Goal: Task Accomplishment & Management: Manage account settings

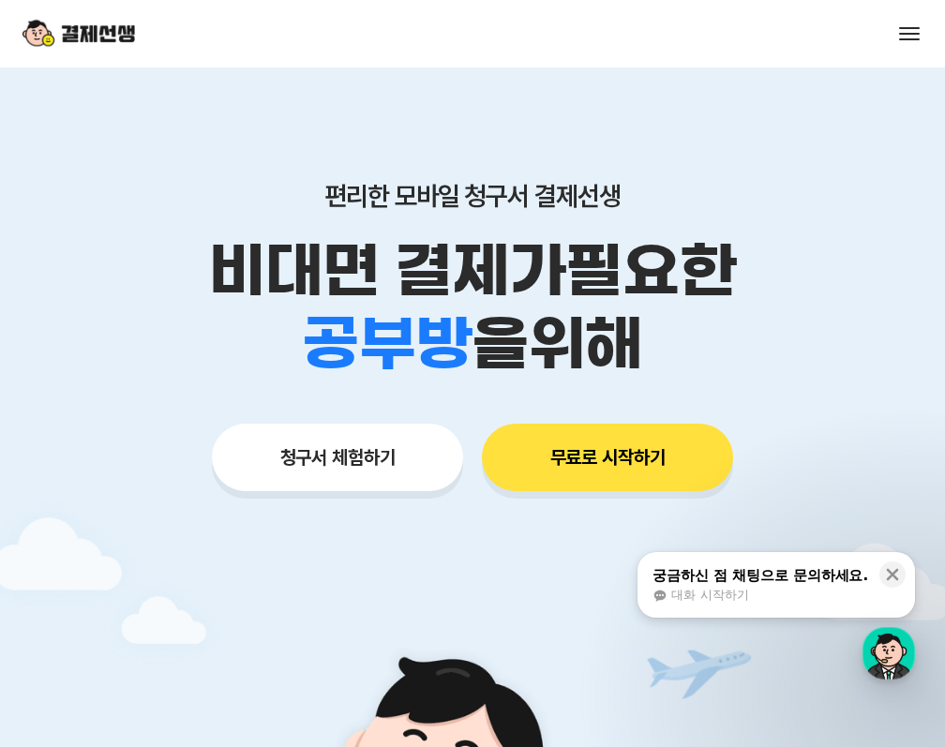
click at [915, 21] on button at bounding box center [909, 34] width 26 height 26
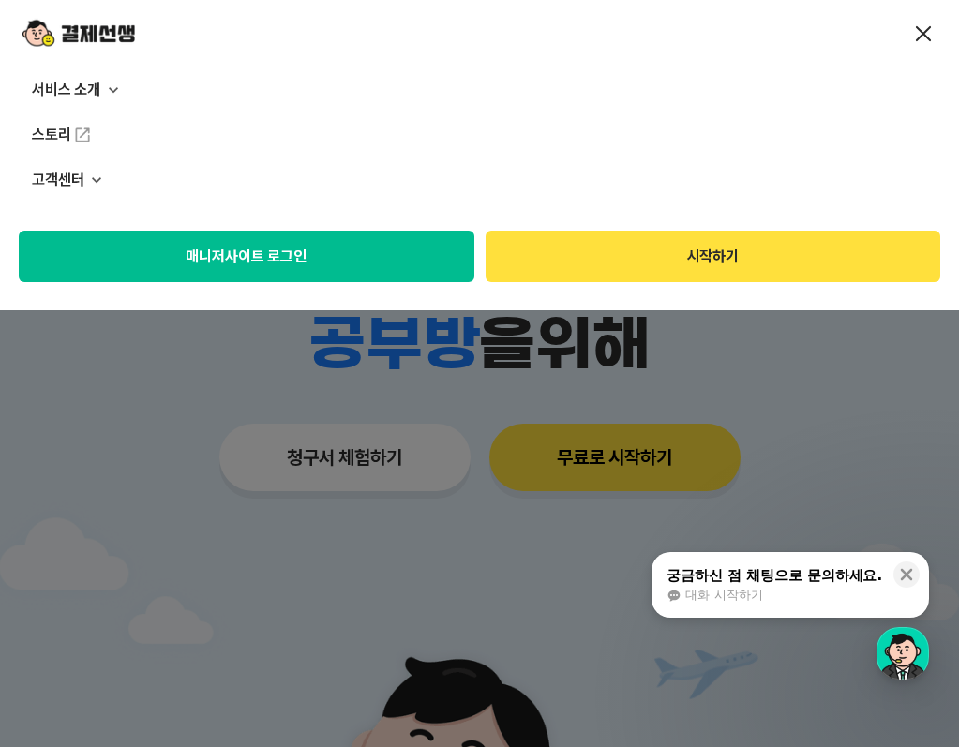
click at [271, 274] on button "매니저사이트 로그인" at bounding box center [247, 257] width 456 height 52
click at [348, 263] on button "매니저사이트 로그인" at bounding box center [247, 257] width 456 height 52
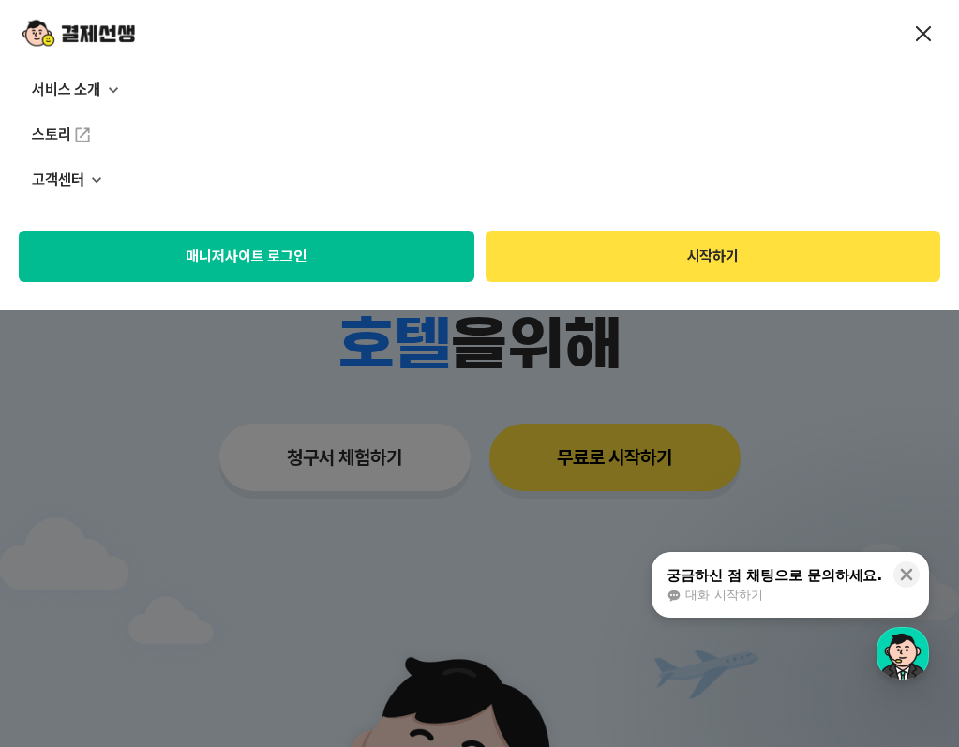
click at [928, 26] on span at bounding box center [924, 34] width 16 height 16
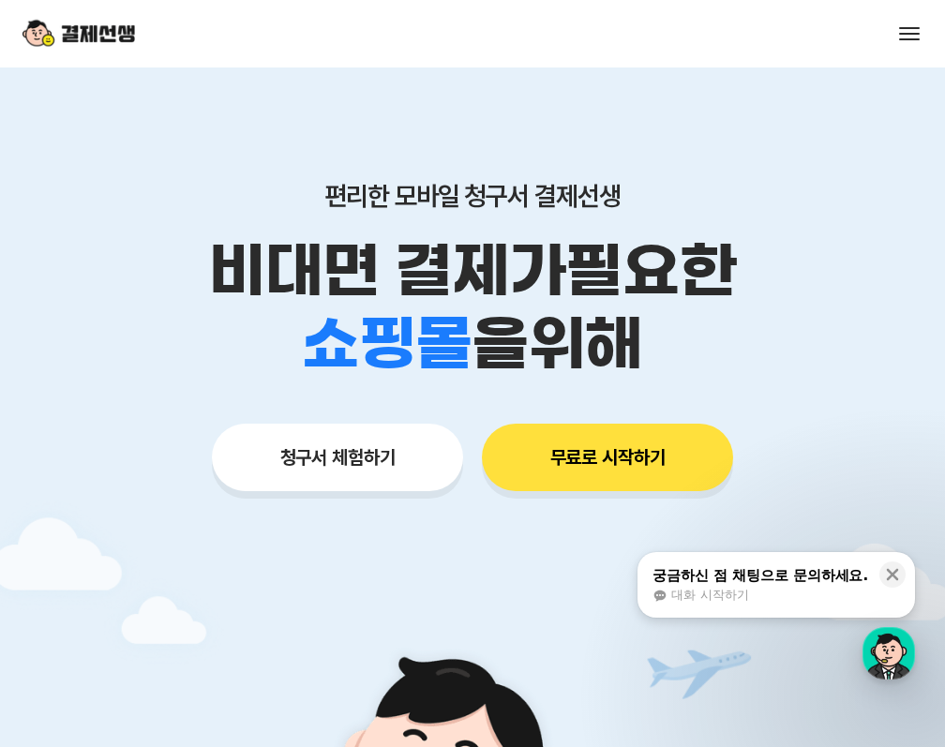
click at [894, 36] on div "서비스 소개 스토리 고객센터 매니저사이트 로그인 시작하기" at bounding box center [472, 33] width 945 height 67
click at [915, 35] on button at bounding box center [909, 34] width 26 height 26
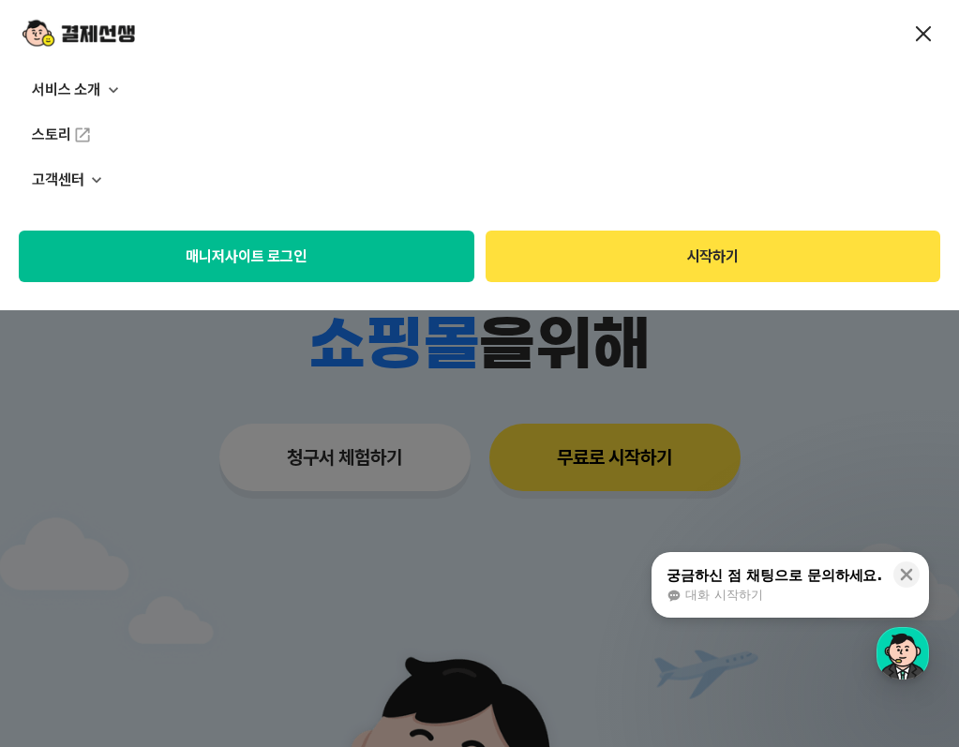
click at [365, 280] on button "매니저사이트 로그인" at bounding box center [247, 257] width 456 height 52
click at [316, 277] on button "매니저사이트 로그인" at bounding box center [247, 257] width 456 height 52
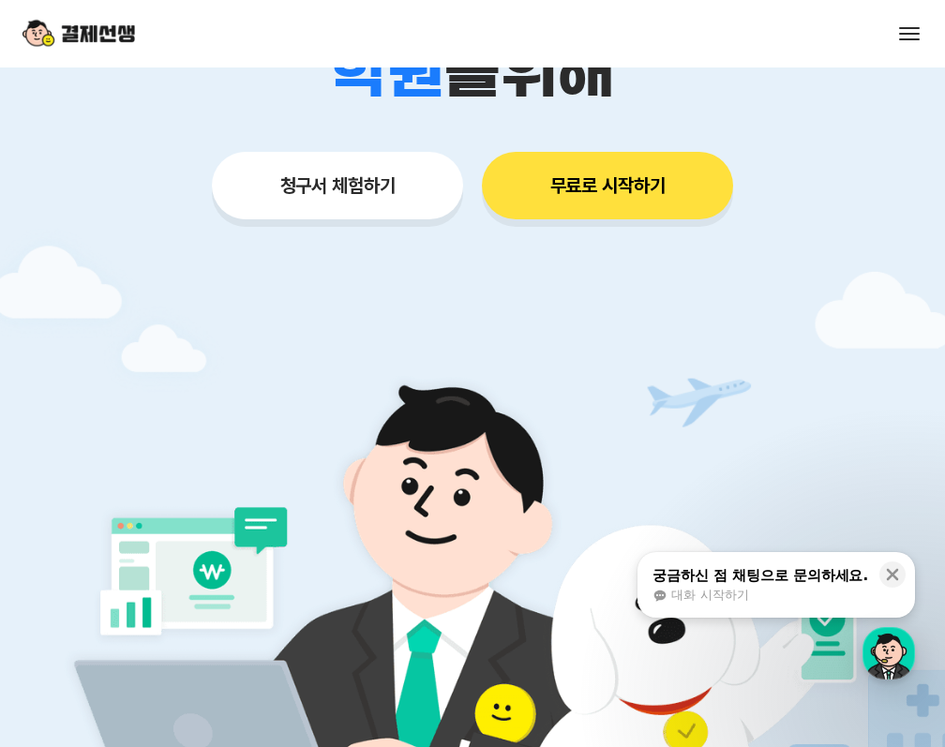
scroll to position [281, 0]
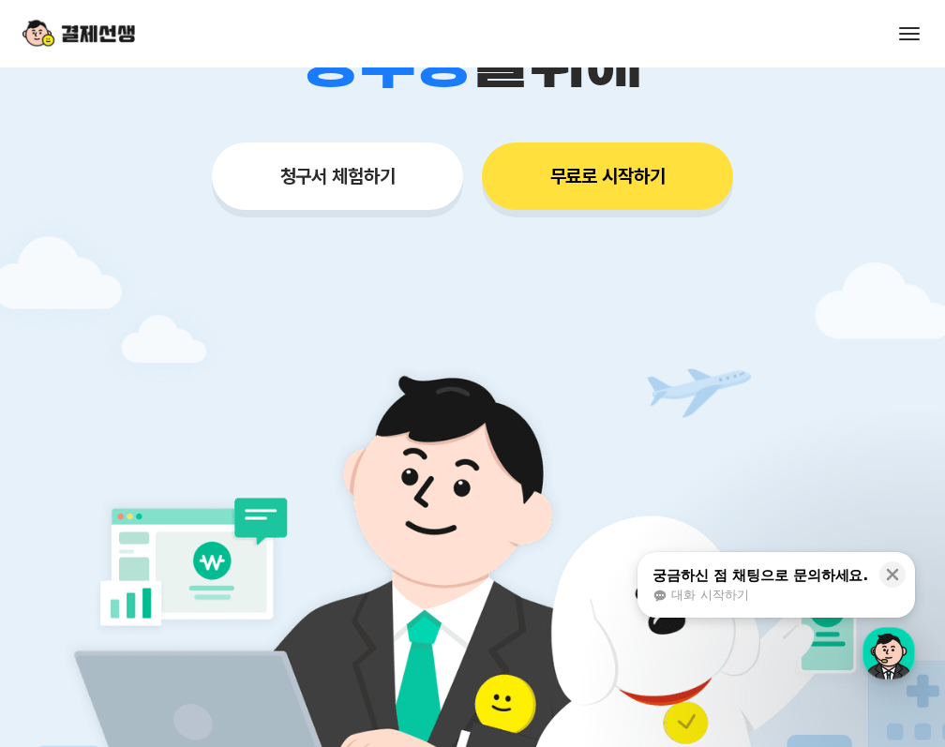
click at [913, 23] on button at bounding box center [909, 34] width 26 height 26
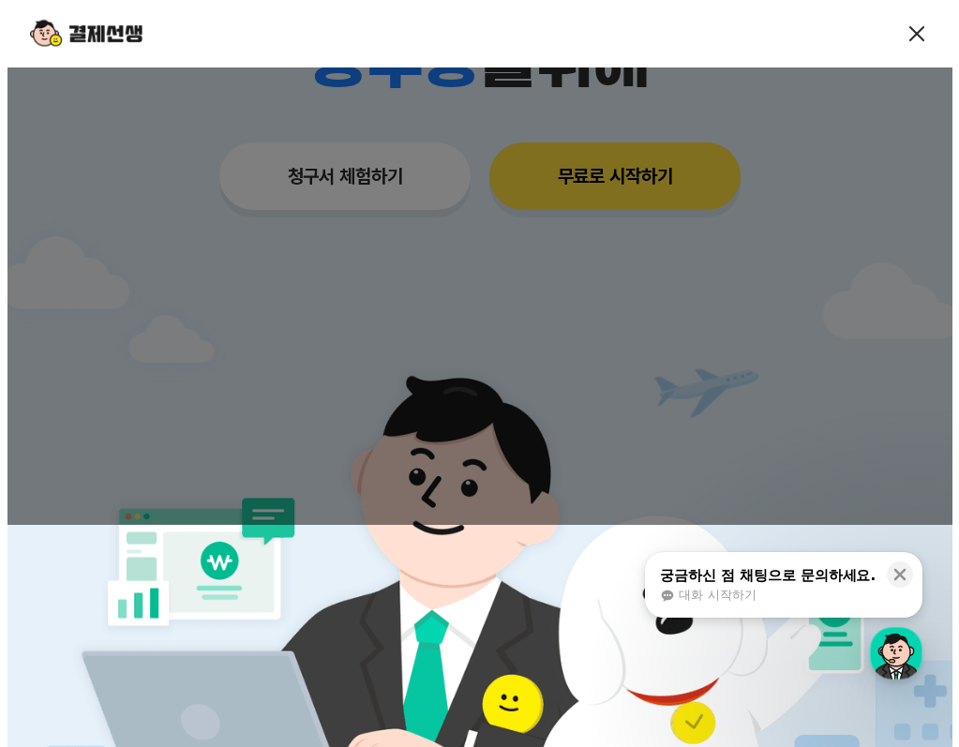
scroll to position [0, 0]
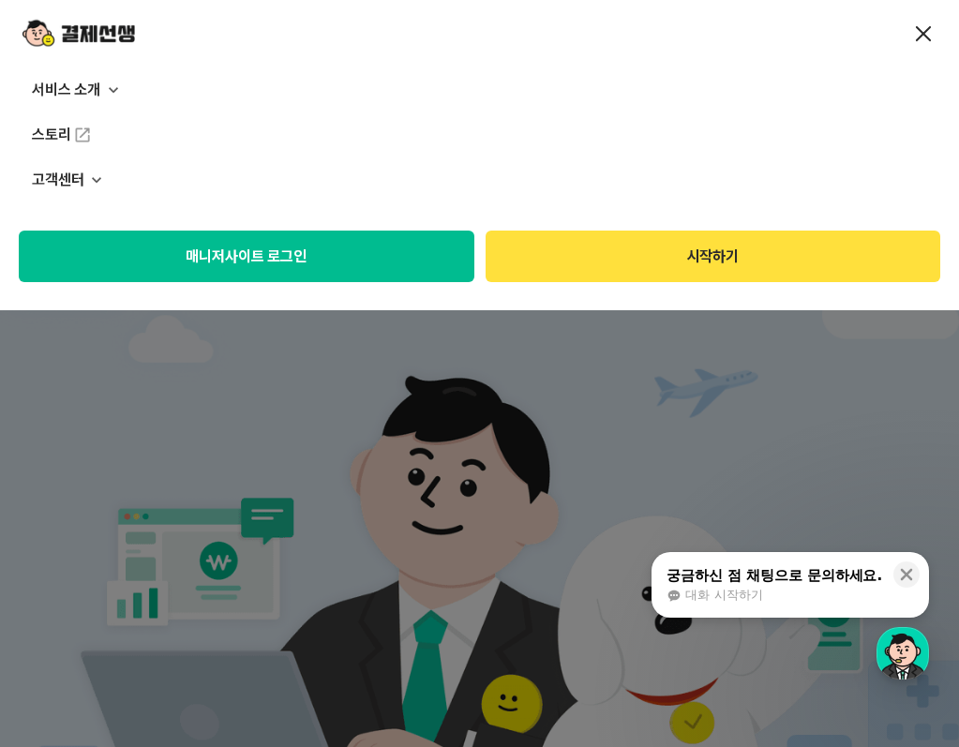
click at [320, 232] on button "매니저사이트 로그인" at bounding box center [247, 257] width 456 height 52
click at [68, 27] on img at bounding box center [78, 34] width 112 height 36
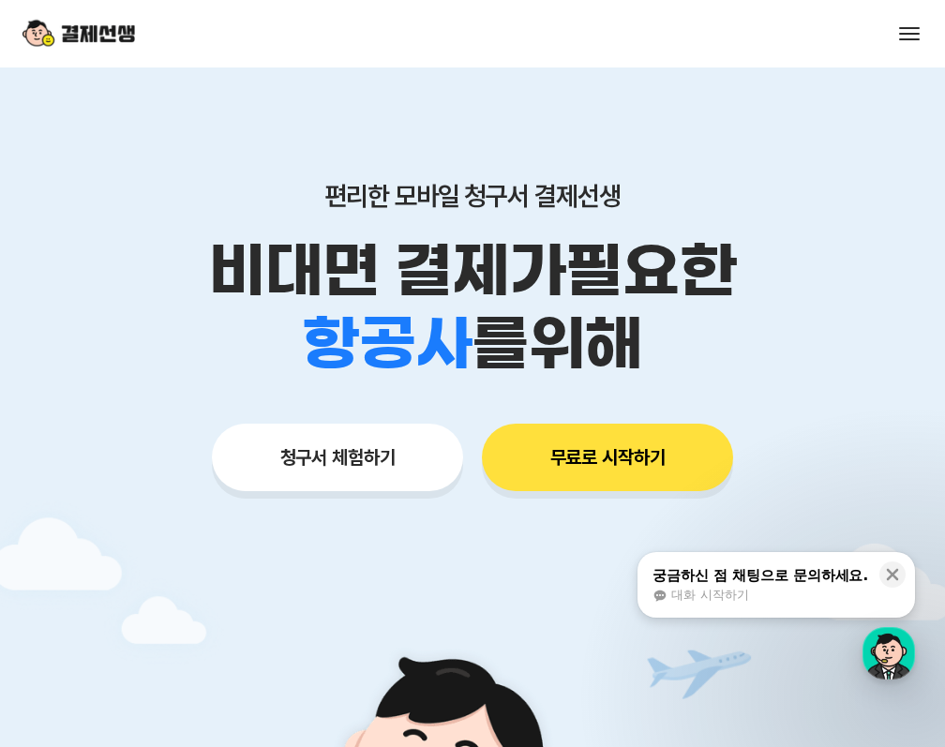
click at [911, 27] on span at bounding box center [909, 28] width 21 height 2
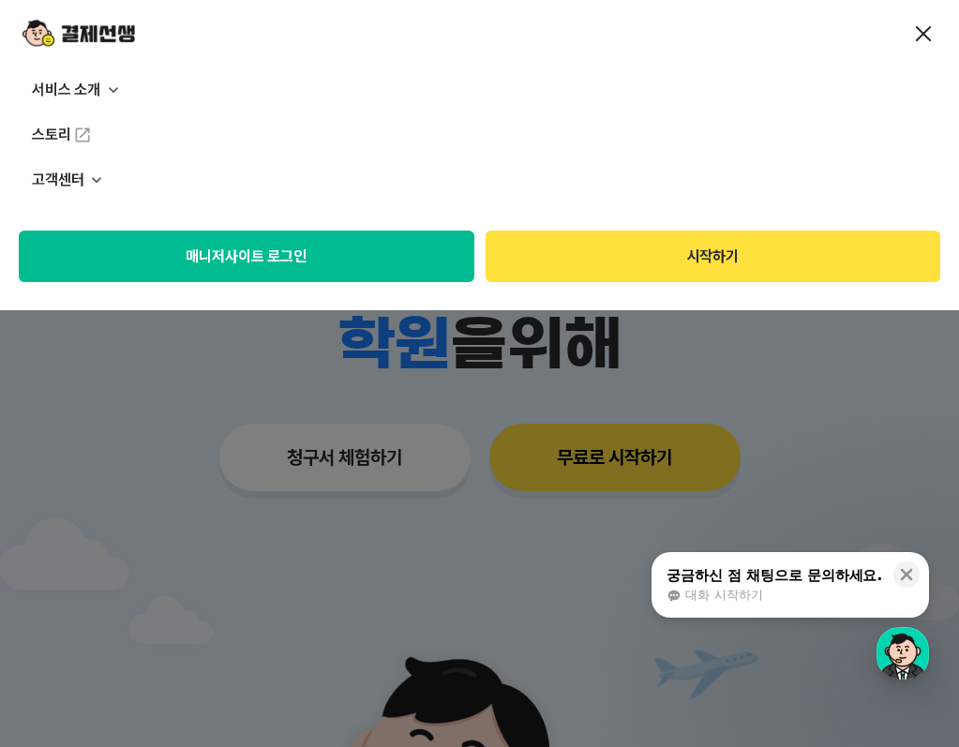
click at [324, 269] on button "매니저사이트 로그인" at bounding box center [247, 257] width 456 height 52
